Goal: Task Accomplishment & Management: Use online tool/utility

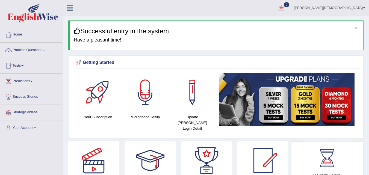
click at [18, 67] on link "Tests" at bounding box center [31, 65] width 62 height 14
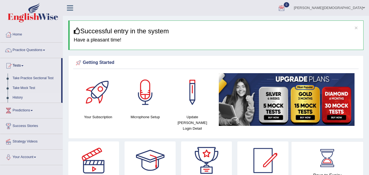
click at [15, 93] on link "History" at bounding box center [35, 98] width 51 height 10
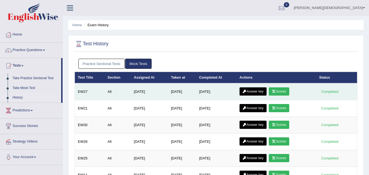
click at [253, 91] on link "Answer key" at bounding box center [253, 91] width 27 height 8
click at [283, 91] on link "Scores" at bounding box center [279, 91] width 20 height 8
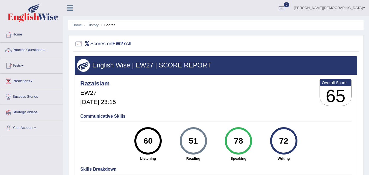
drag, startPoint x: 342, startPoint y: 5, endPoint x: 317, endPoint y: 10, distance: 25.5
click at [290, 9] on link "0" at bounding box center [281, 7] width 16 height 14
click at [290, 10] on link "0" at bounding box center [281, 7] width 16 height 14
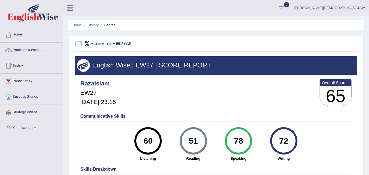
click at [290, 10] on link "0" at bounding box center [281, 7] width 16 height 14
click at [286, 8] on div at bounding box center [281, 8] width 8 height 8
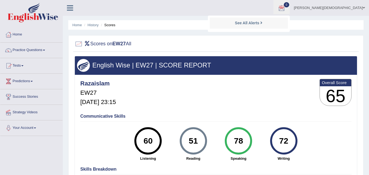
click at [285, 22] on div "See All Alerts" at bounding box center [248, 23] width 73 height 6
click at [304, 22] on ul "Home History Scores" at bounding box center [215, 25] width 295 height 10
click at [286, 9] on div at bounding box center [281, 8] width 8 height 8
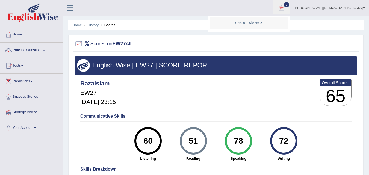
click at [286, 9] on div at bounding box center [281, 8] width 8 height 8
click at [286, 5] on div at bounding box center [281, 8] width 8 height 8
click at [259, 21] on strong "See All Alerts" at bounding box center [247, 23] width 24 height 4
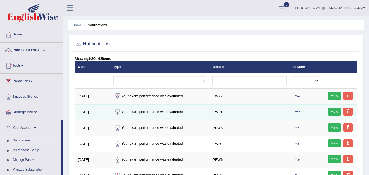
click at [334, 111] on link "View" at bounding box center [334, 112] width 13 height 8
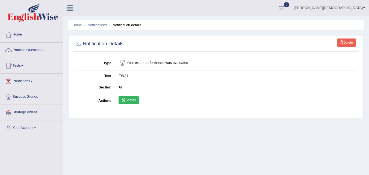
click at [123, 101] on icon at bounding box center [124, 100] width 4 height 3
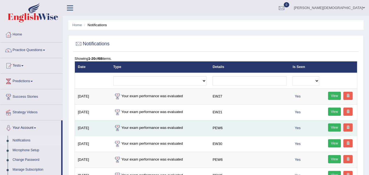
click at [332, 128] on link "View" at bounding box center [334, 127] width 13 height 8
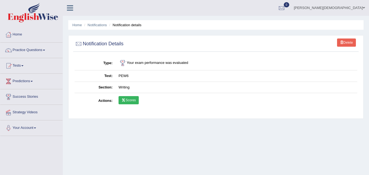
click at [124, 96] on link "Scores" at bounding box center [129, 100] width 20 height 8
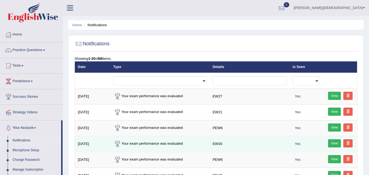
click at [334, 142] on link "View" at bounding box center [334, 143] width 13 height 8
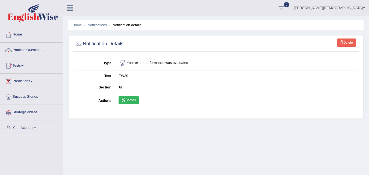
click at [127, 100] on link "Scores" at bounding box center [129, 100] width 20 height 8
click at [23, 37] on link "Home" at bounding box center [31, 34] width 62 height 14
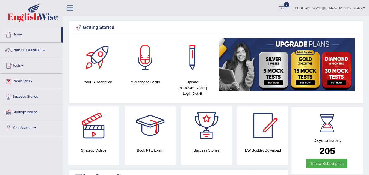
click at [19, 34] on link "Home" at bounding box center [30, 34] width 61 height 14
click at [18, 31] on link "Home" at bounding box center [30, 34] width 61 height 14
click at [23, 63] on link "Tests" at bounding box center [31, 65] width 62 height 14
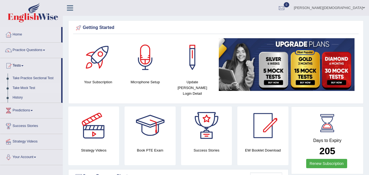
click at [21, 86] on link "Take Mock Test" at bounding box center [35, 88] width 51 height 10
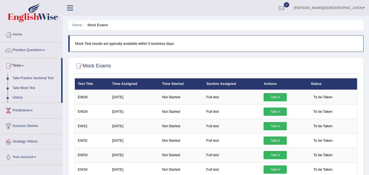
click at [25, 74] on link "Take Practice Sectional Test" at bounding box center [35, 78] width 51 height 10
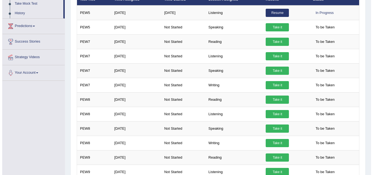
scroll to position [87, 0]
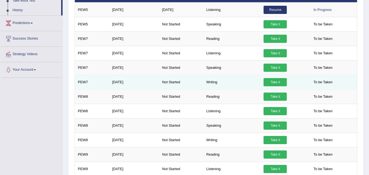
click at [271, 79] on link "Take it" at bounding box center [275, 82] width 23 height 8
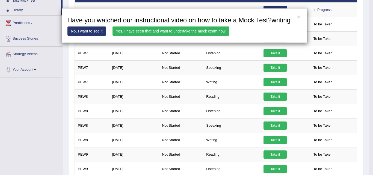
click at [178, 26] on link "Yes, I have seen that and want to undertake the mock exam now" at bounding box center [171, 30] width 117 height 9
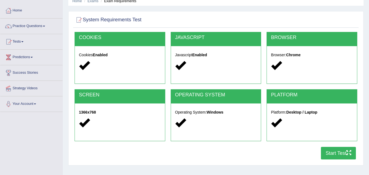
scroll to position [29, 0]
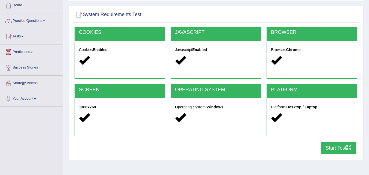
click at [347, 145] on icon "button" at bounding box center [348, 147] width 5 height 5
